Goal: Transaction & Acquisition: Purchase product/service

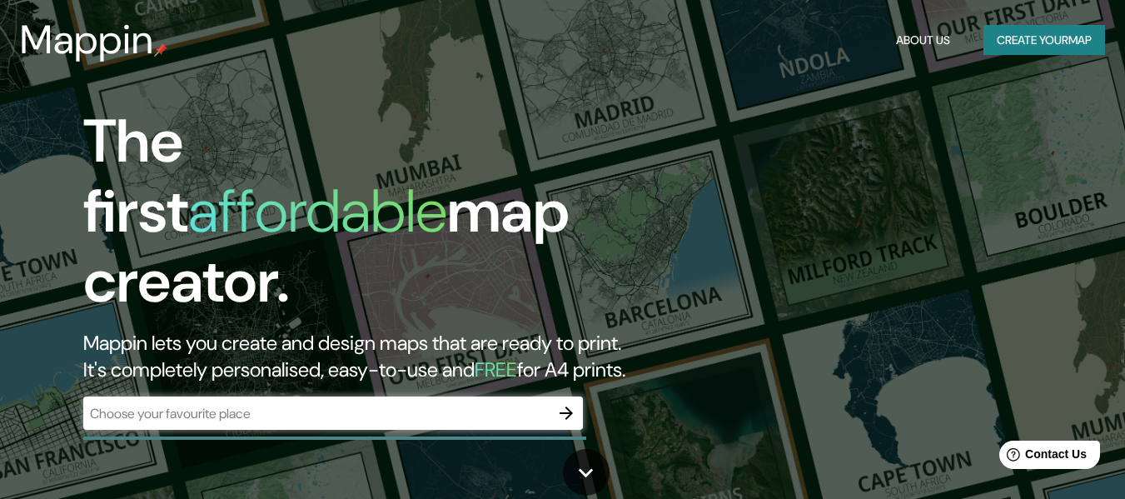
click at [878, 124] on div "The first affordable map creator. Mappin lets you create and design maps that a…" at bounding box center [562, 249] width 1125 height 499
click at [443, 404] on input "text" at bounding box center [316, 413] width 466 height 19
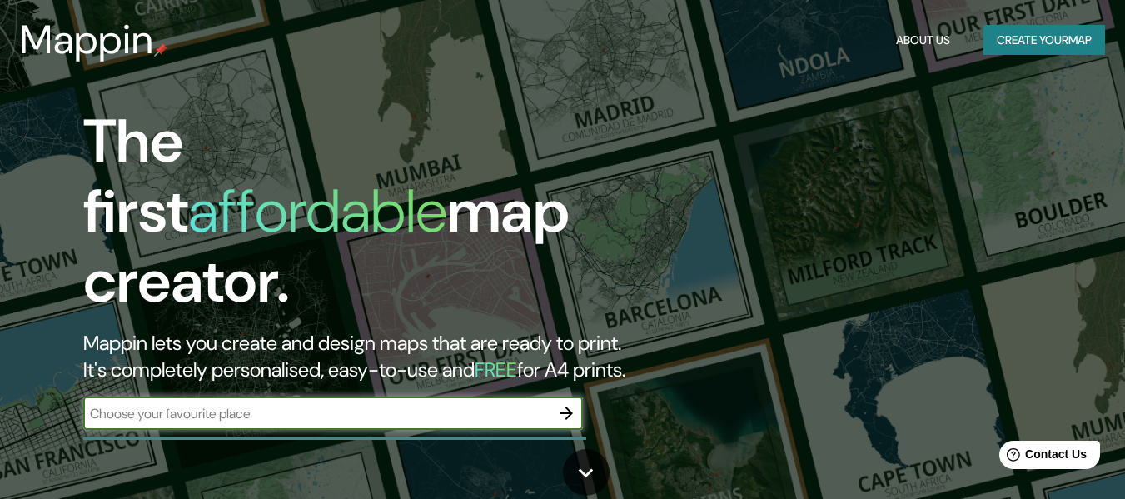
click at [1034, 45] on button "Create your map" at bounding box center [1044, 40] width 122 height 31
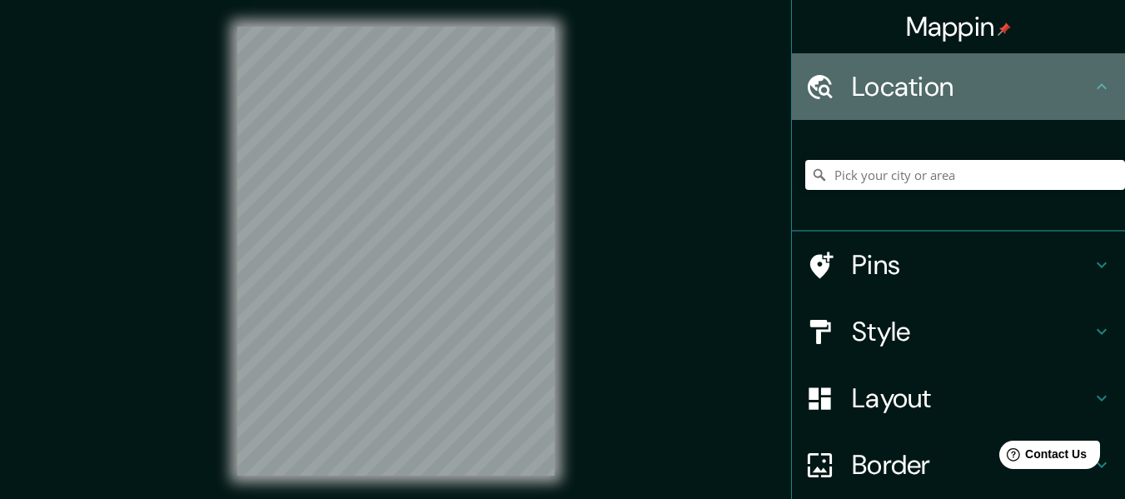
click at [1018, 92] on h4 "Location" at bounding box center [972, 86] width 240 height 33
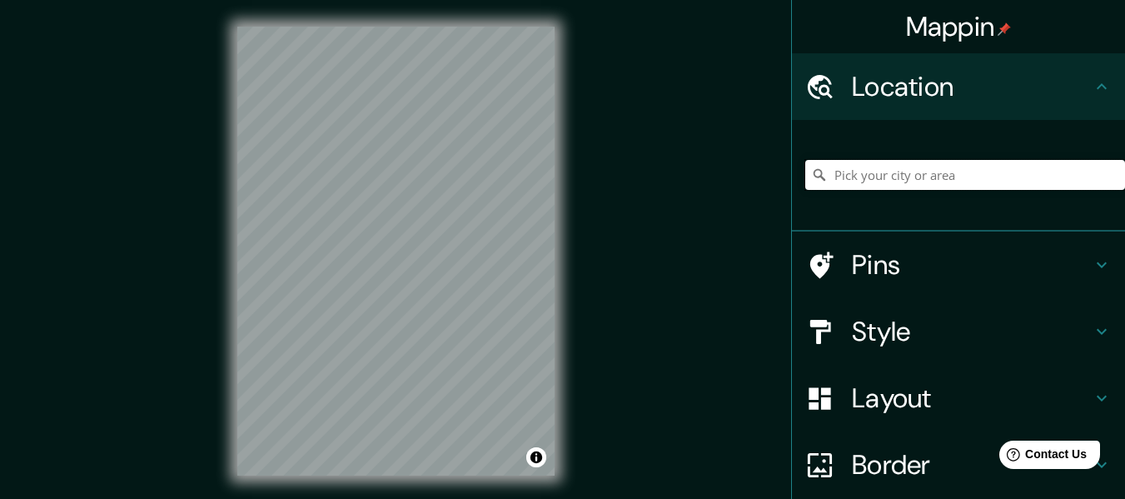
click at [836, 187] on input "Pick your city or area" at bounding box center [965, 175] width 320 height 30
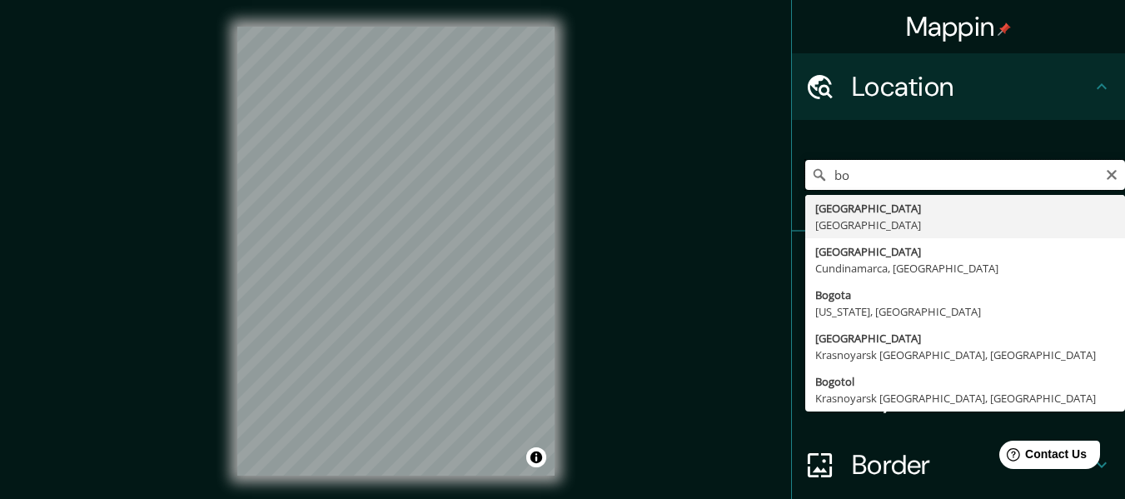
type input "b"
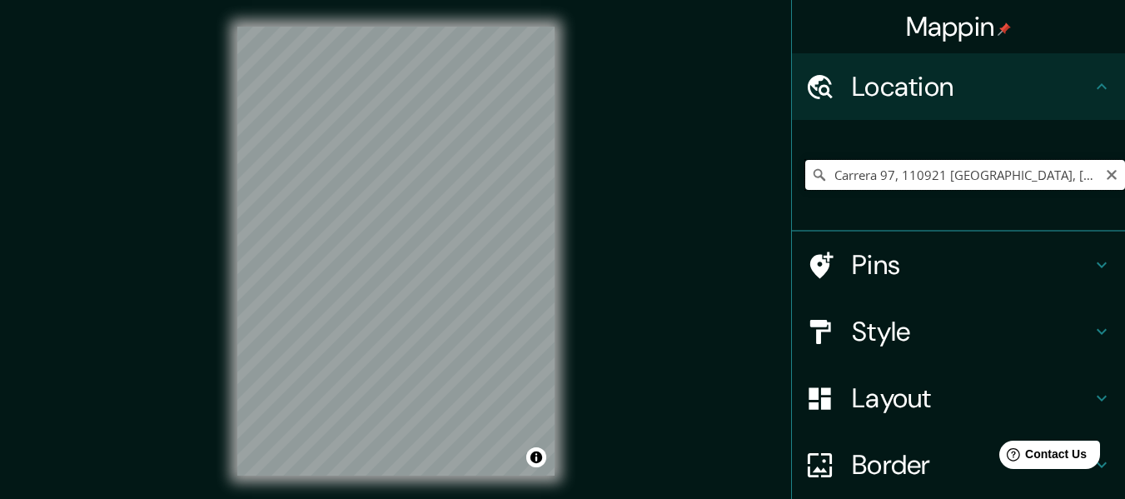
click at [985, 174] on input "Carrera 97, 110921 [GEOGRAPHIC_DATA], [GEOGRAPHIC_DATA]" at bounding box center [965, 175] width 320 height 30
click at [880, 173] on input "Carrera 97, 110921 [GEOGRAPHIC_DATA], [GEOGRAPHIC_DATA]" at bounding box center [965, 175] width 320 height 30
type input "[STREET_ADDRESS]"
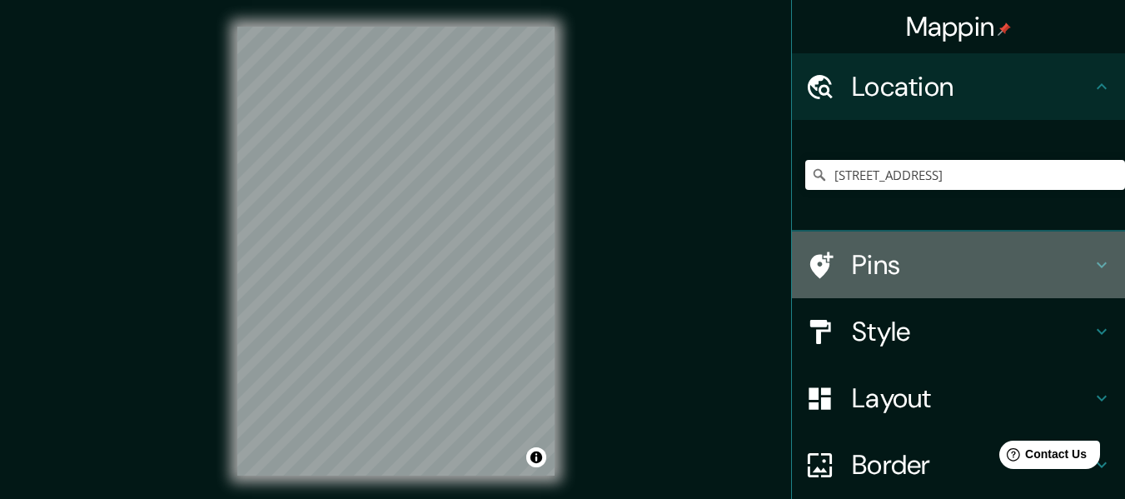
click at [908, 271] on h4 "Pins" at bounding box center [972, 264] width 240 height 33
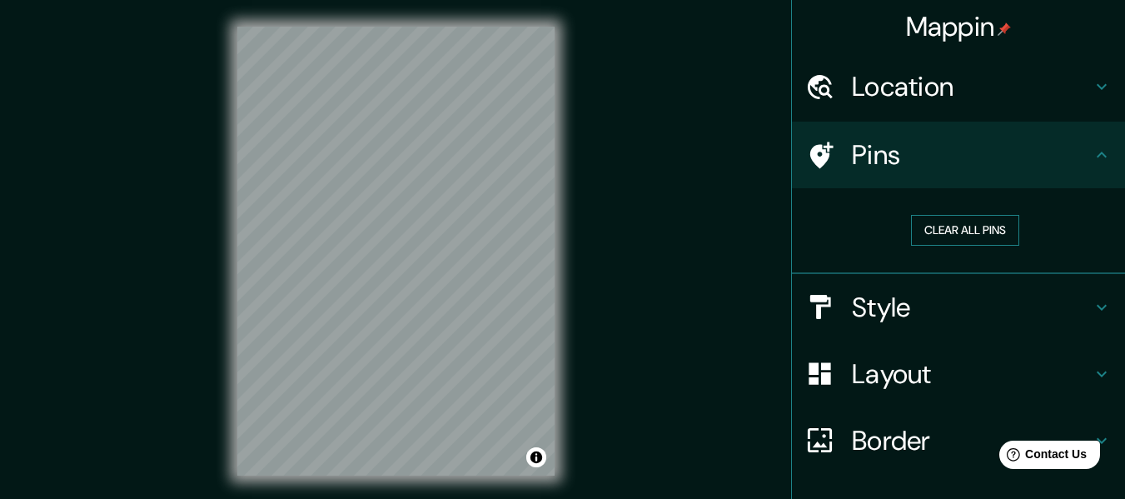
click at [923, 234] on button "Clear all pins" at bounding box center [965, 230] width 108 height 31
click at [829, 163] on div at bounding box center [828, 155] width 47 height 29
click at [853, 300] on h4 "Style" at bounding box center [972, 307] width 240 height 33
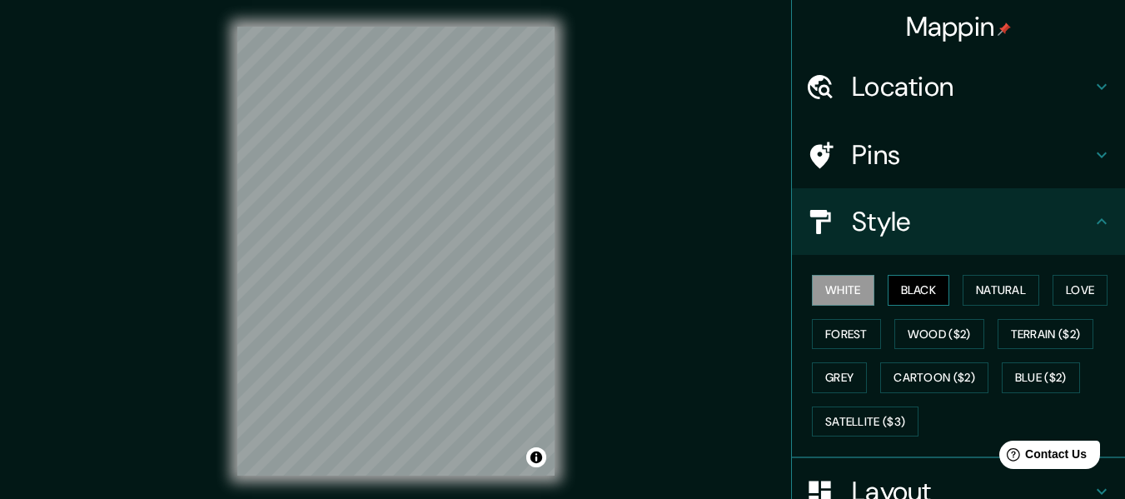
click at [892, 287] on button "Black" at bounding box center [919, 290] width 62 height 31
click at [977, 297] on button "Natural" at bounding box center [1001, 290] width 77 height 31
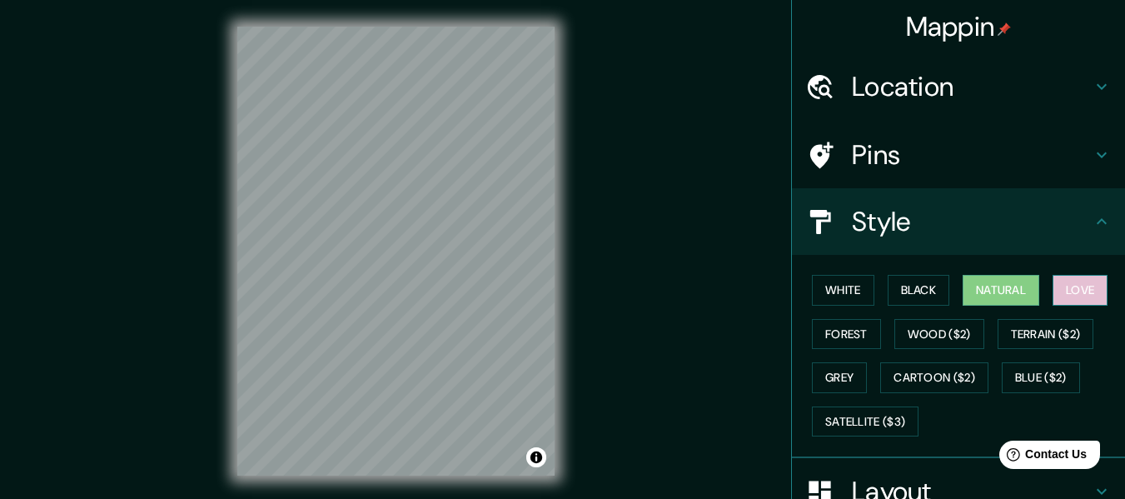
click at [1057, 291] on button "Love" at bounding box center [1080, 290] width 55 height 31
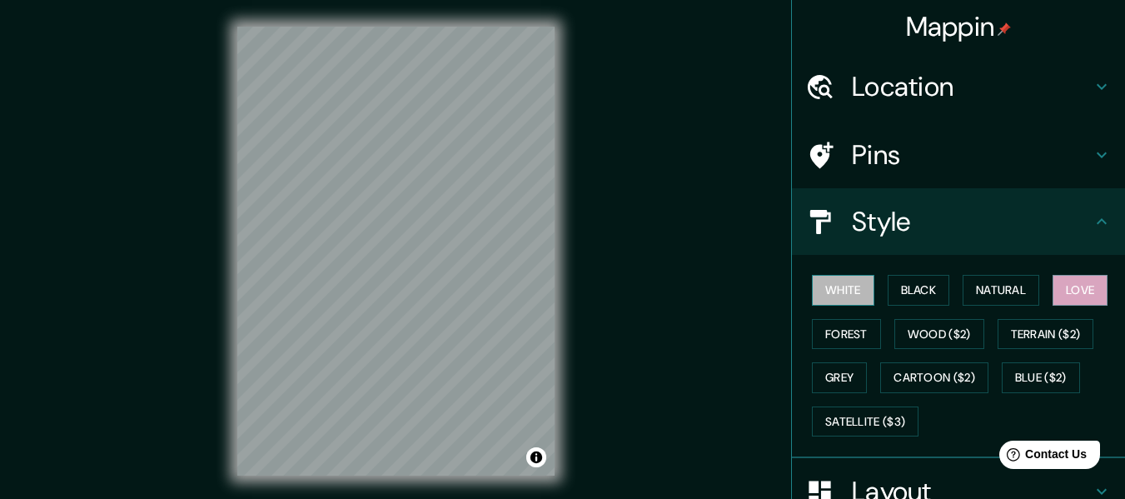
click at [821, 285] on button "White" at bounding box center [843, 290] width 62 height 31
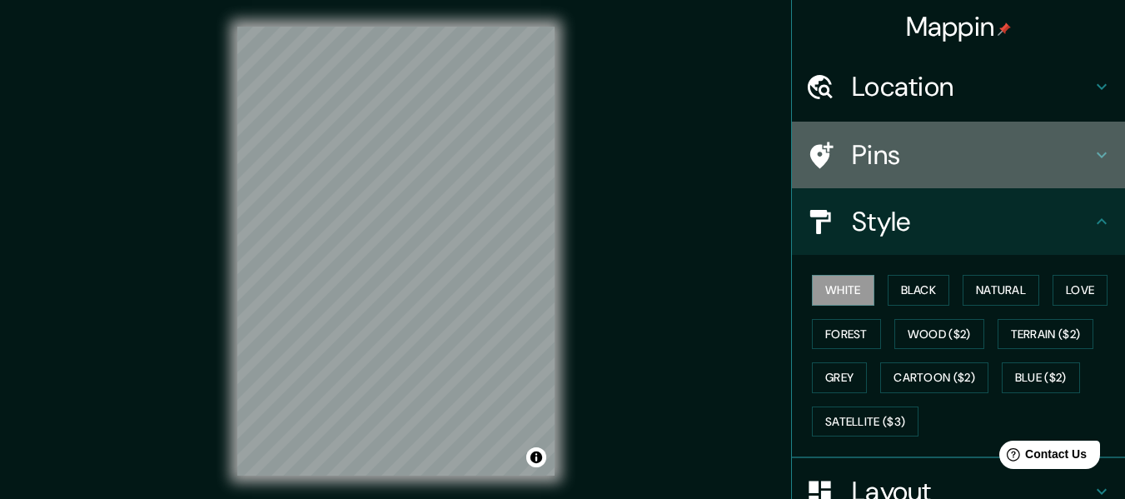
click at [805, 157] on icon at bounding box center [819, 155] width 29 height 29
